Goal: Task Accomplishment & Management: Manage account settings

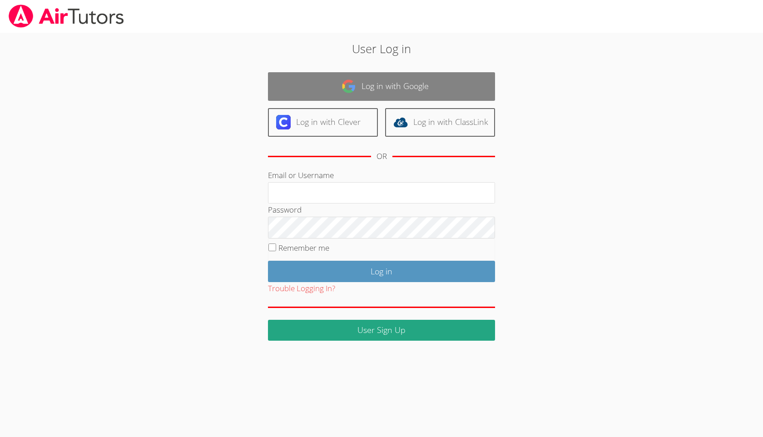
click at [377, 84] on link "Log in with Google" at bounding box center [381, 86] width 227 height 29
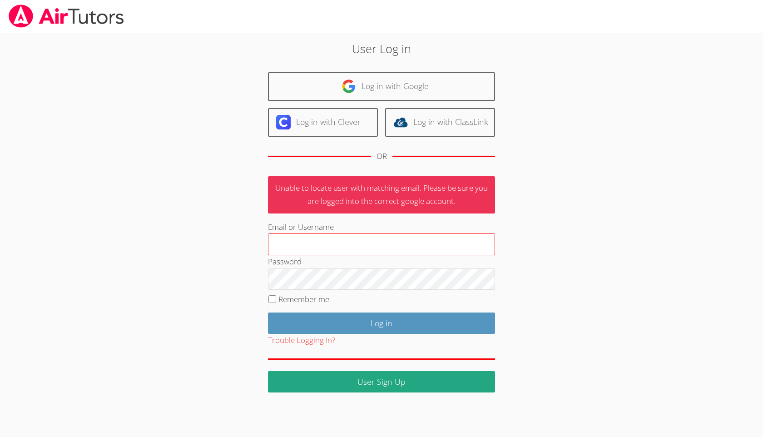
click at [311, 244] on input "Email or Username" at bounding box center [381, 244] width 227 height 22
click at [398, 244] on input "Email or Username" at bounding box center [381, 244] width 227 height 22
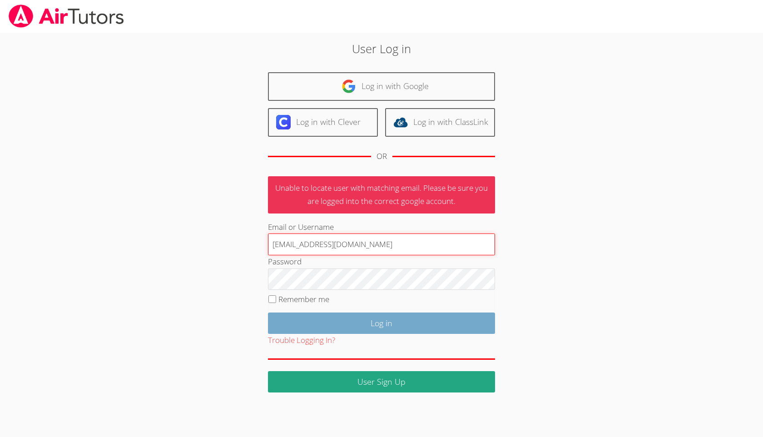
type input "binafsha@airtutors.org"
click at [364, 328] on input "Log in" at bounding box center [381, 322] width 227 height 21
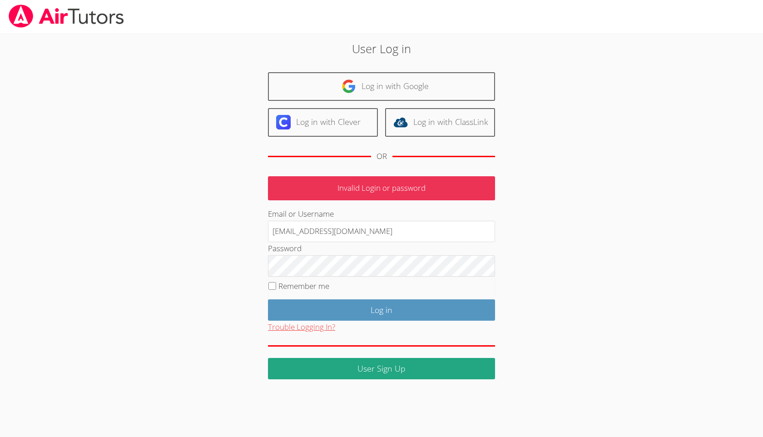
click at [319, 326] on button "Trouble Logging In?" at bounding box center [301, 327] width 67 height 13
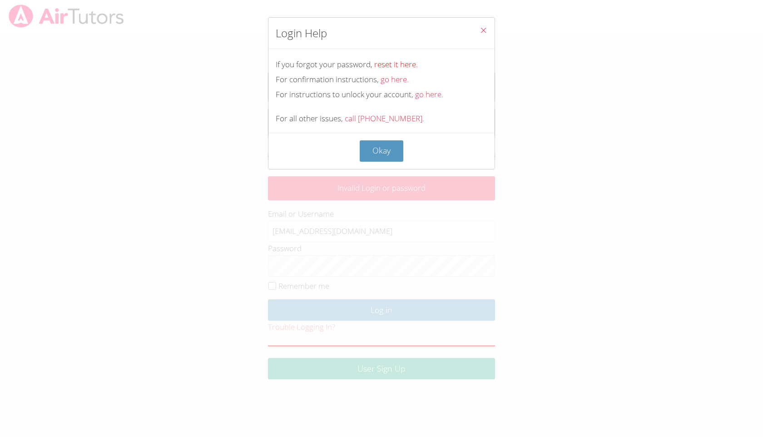
click at [405, 65] on link "reset it here." at bounding box center [396, 64] width 44 height 10
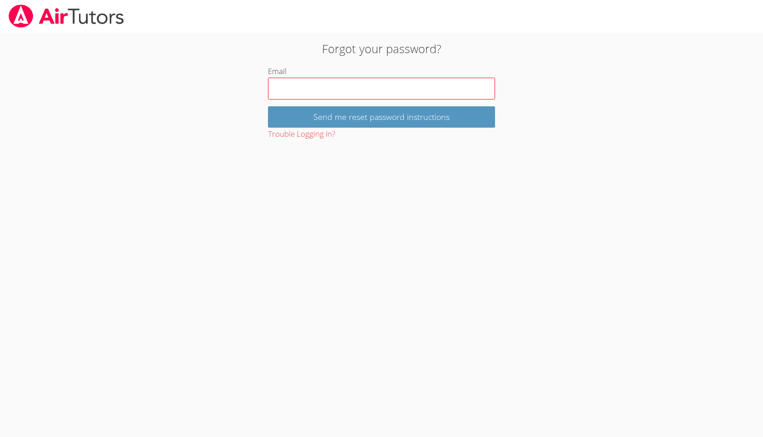
click at [375, 88] on input "Email" at bounding box center [381, 89] width 227 height 22
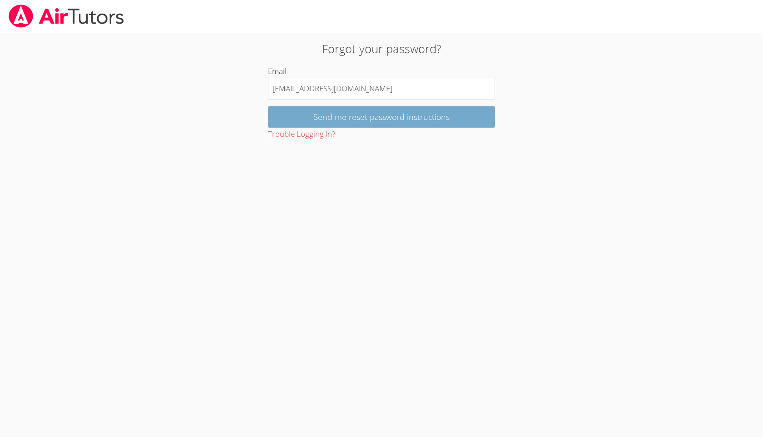
type input "binafsha@airtutors.org"
click at [392, 123] on input "Send me reset password instructions" at bounding box center [381, 116] width 227 height 21
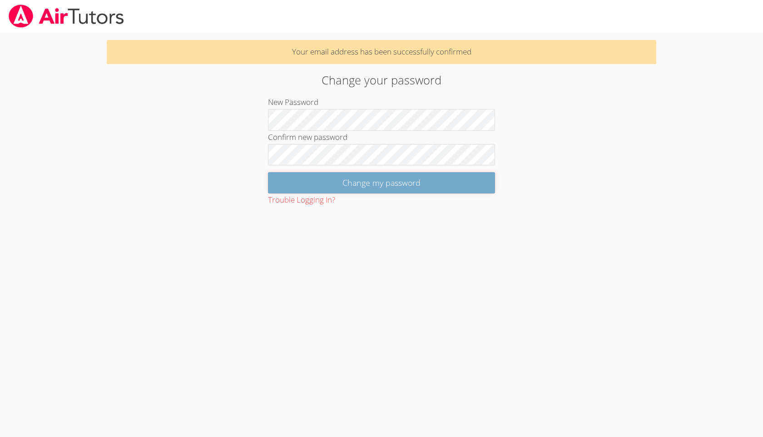
click at [354, 183] on input "Change my password" at bounding box center [381, 182] width 227 height 21
